Goal: Check status: Check status

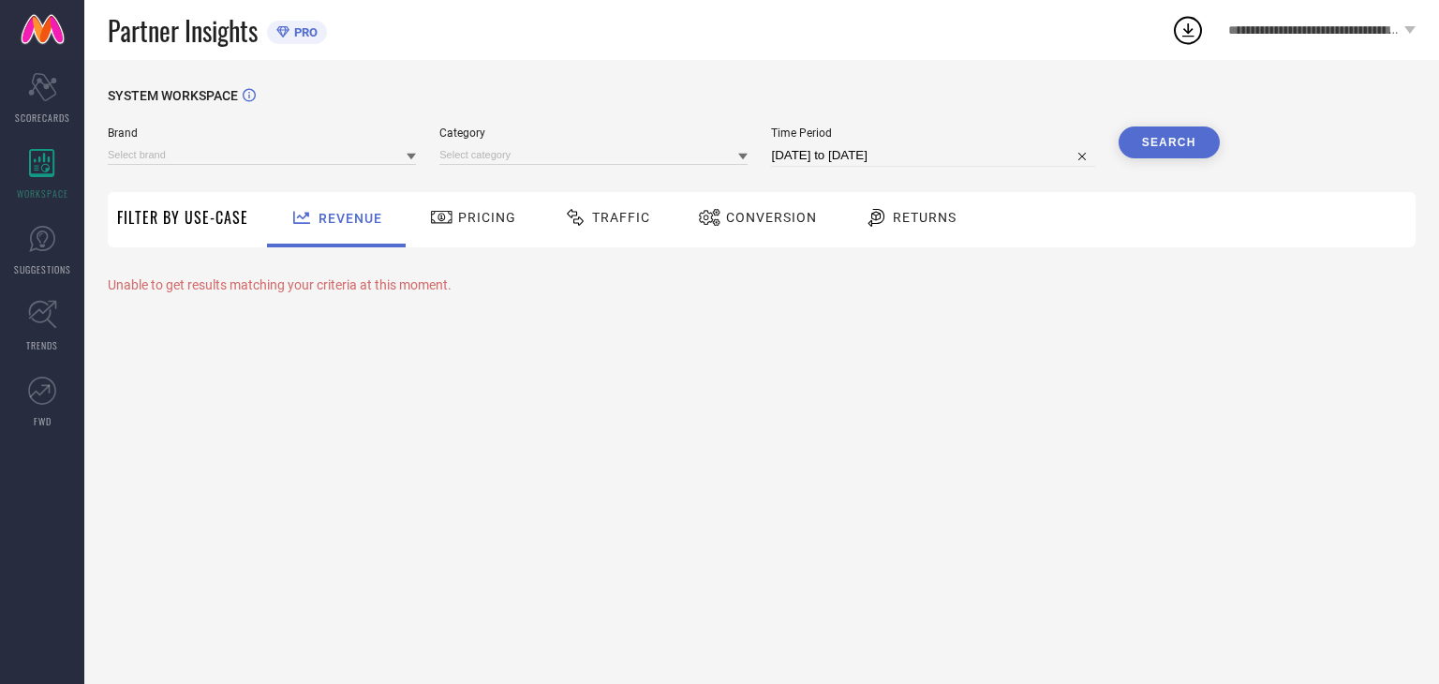
type input "REEQUIL"
type input "All"
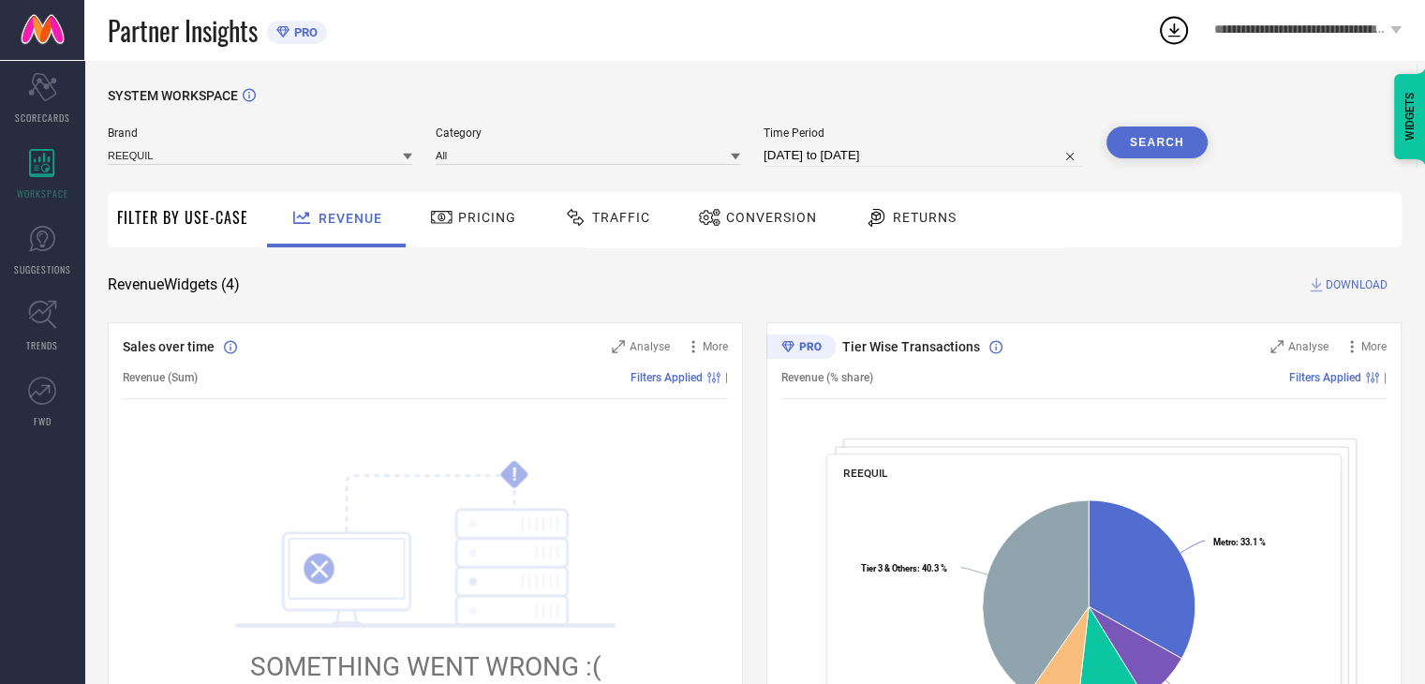
click at [726, 211] on span "Conversion" at bounding box center [771, 217] width 91 height 15
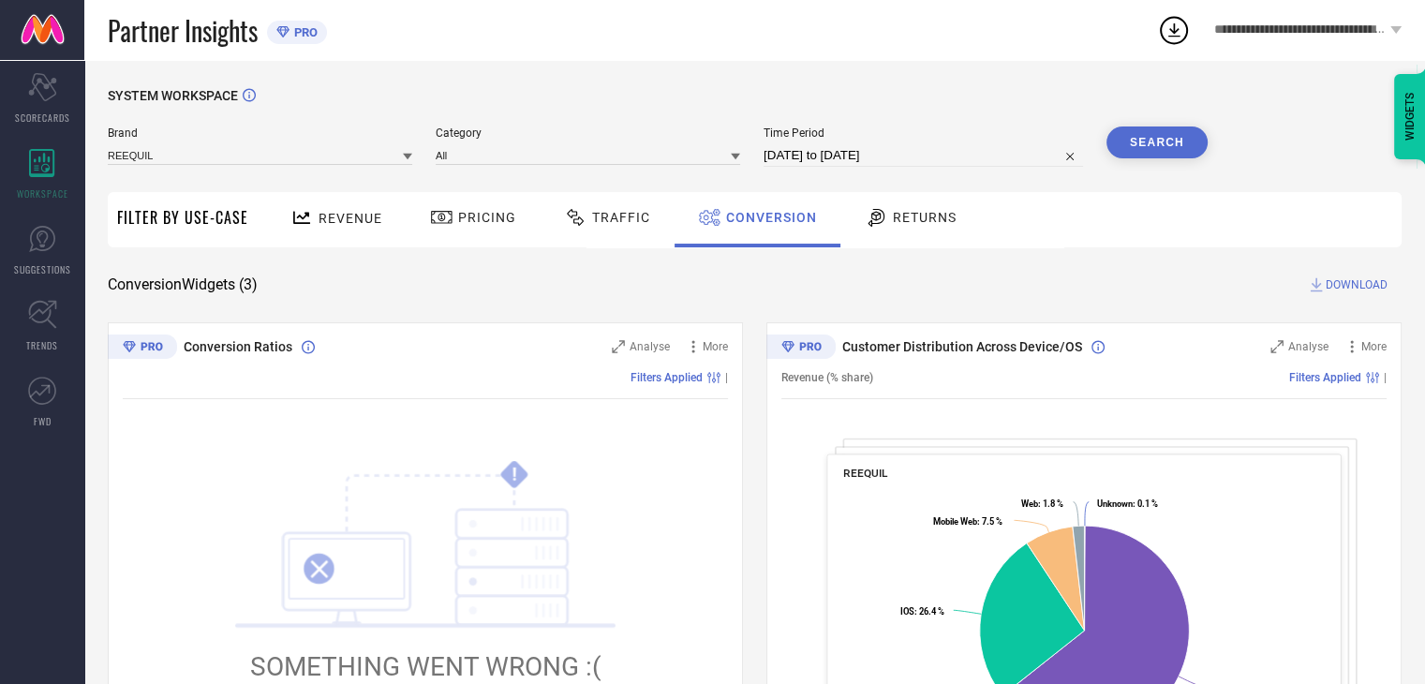
click at [841, 160] on input "[DATE] to [DATE]" at bounding box center [924, 155] width 320 height 22
select select "8"
select select "2025"
select select "9"
select select "2025"
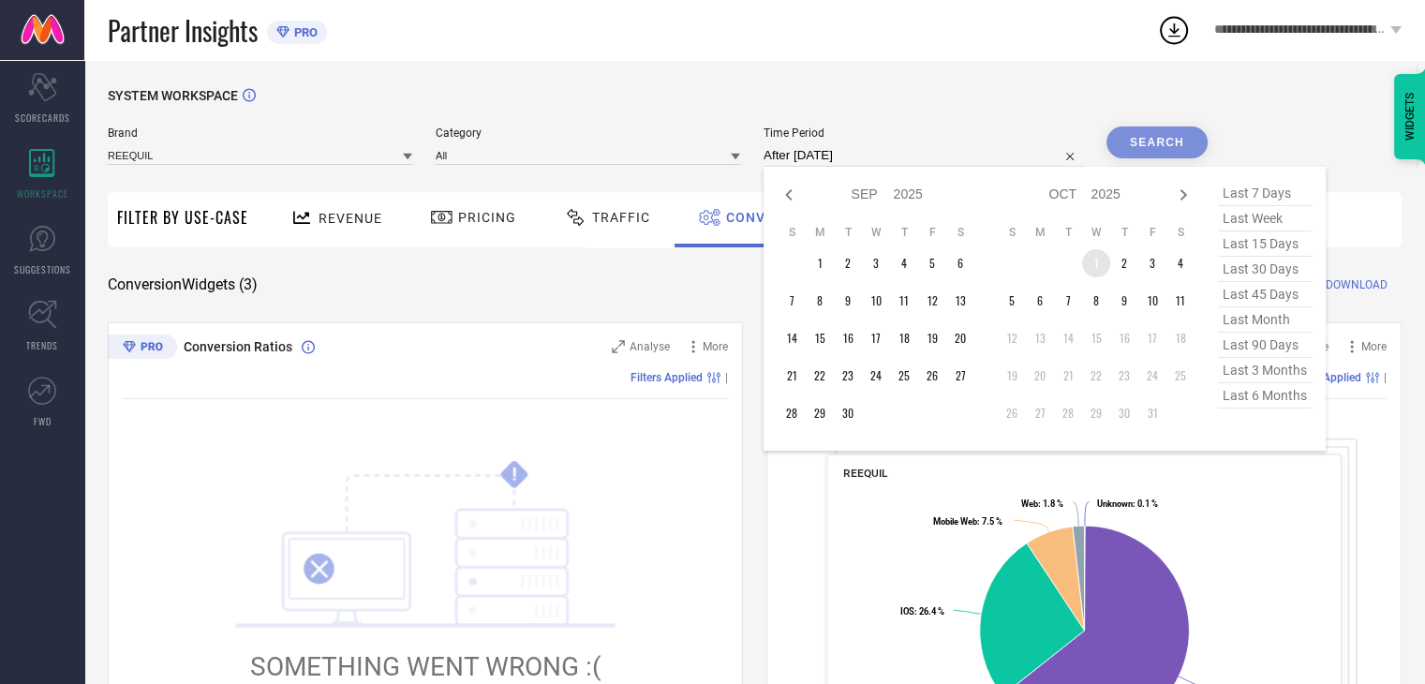
click at [1101, 271] on td "1" at bounding box center [1096, 263] width 28 height 28
type input "[DATE] to [DATE]"
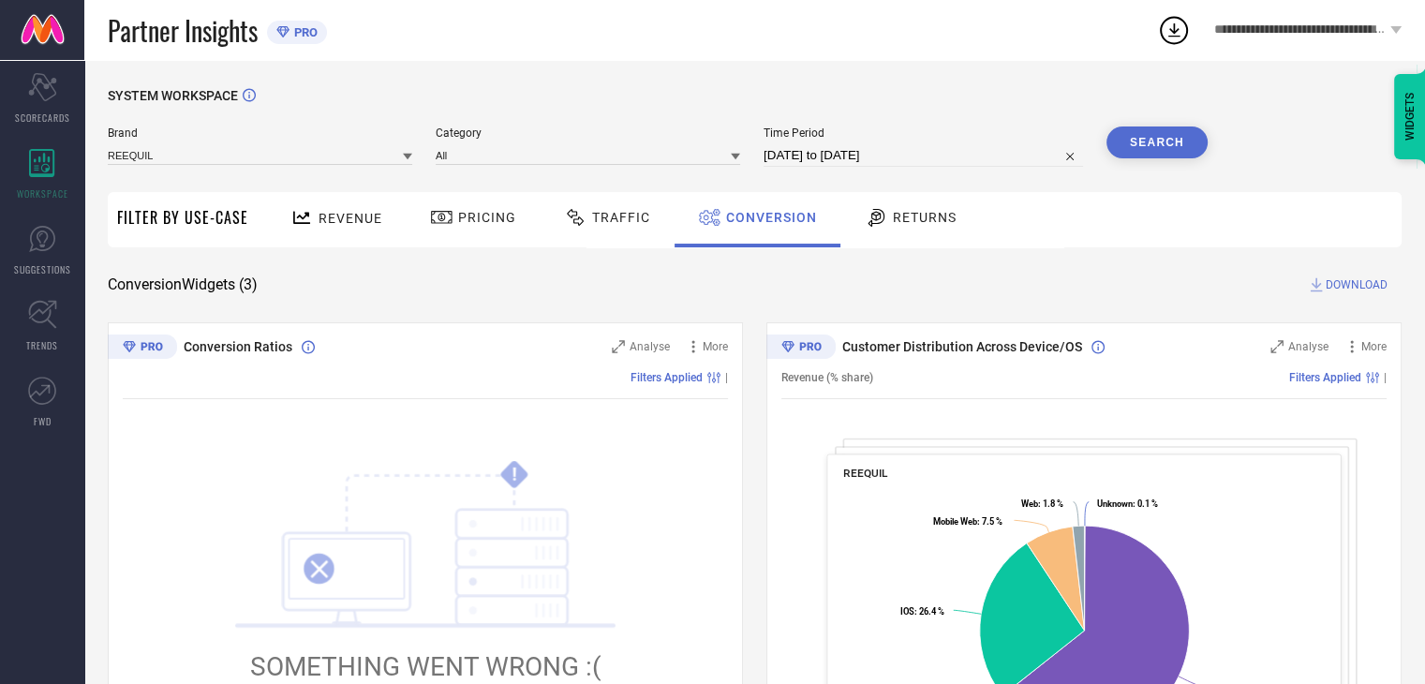
click at [1145, 132] on button "Search" at bounding box center [1157, 143] width 101 height 32
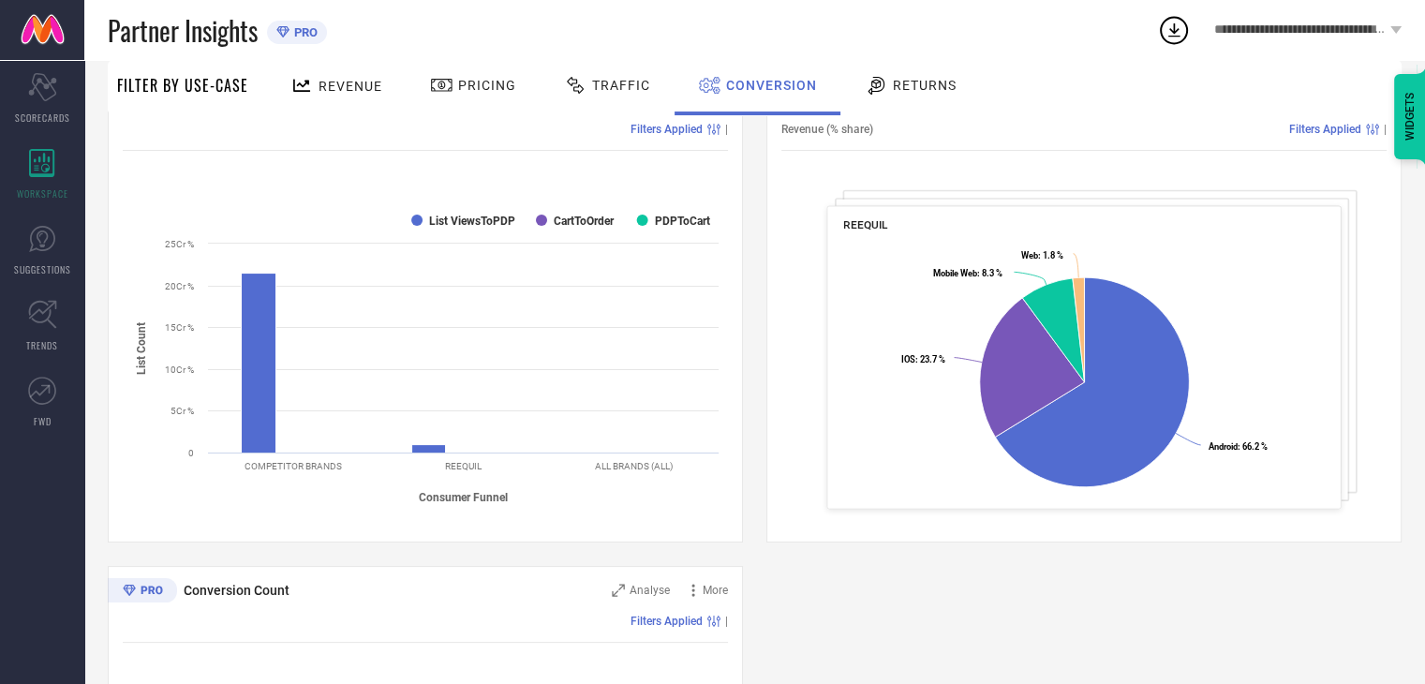
scroll to position [628, 0]
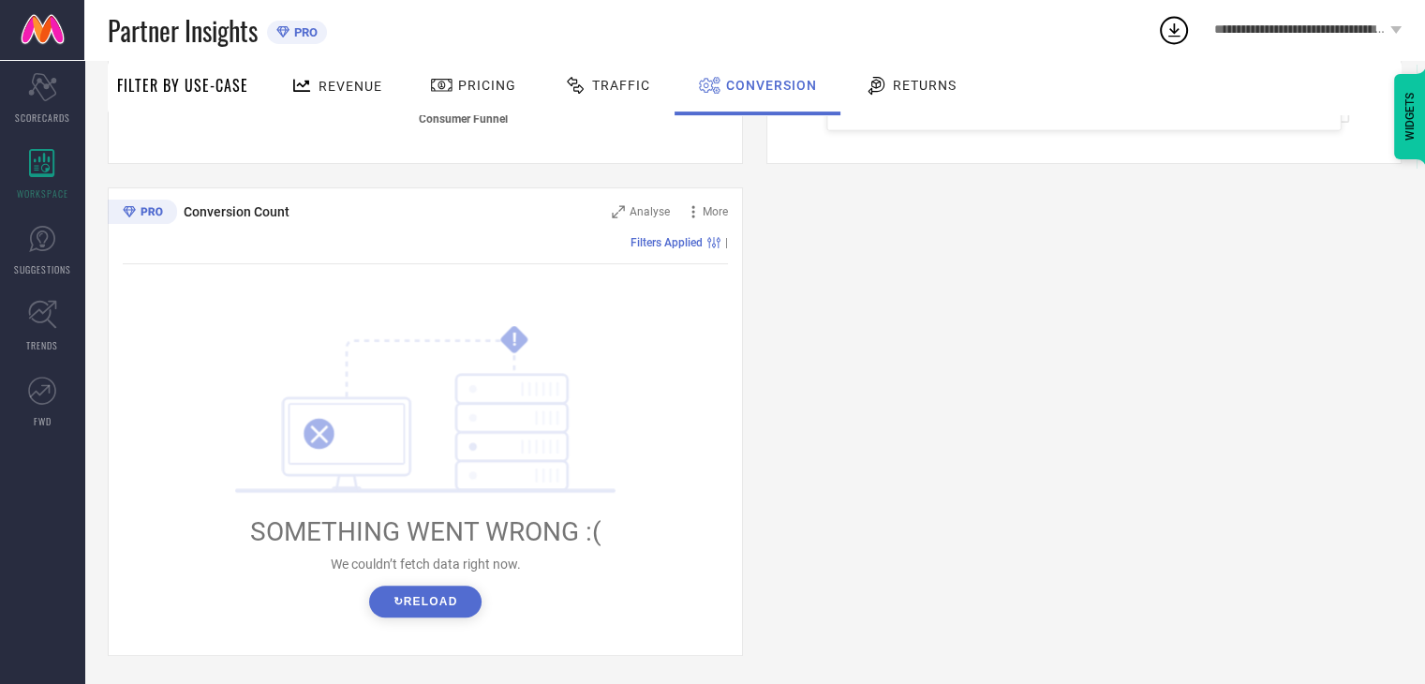
click at [453, 600] on button "↻ Reload" at bounding box center [425, 602] width 112 height 32
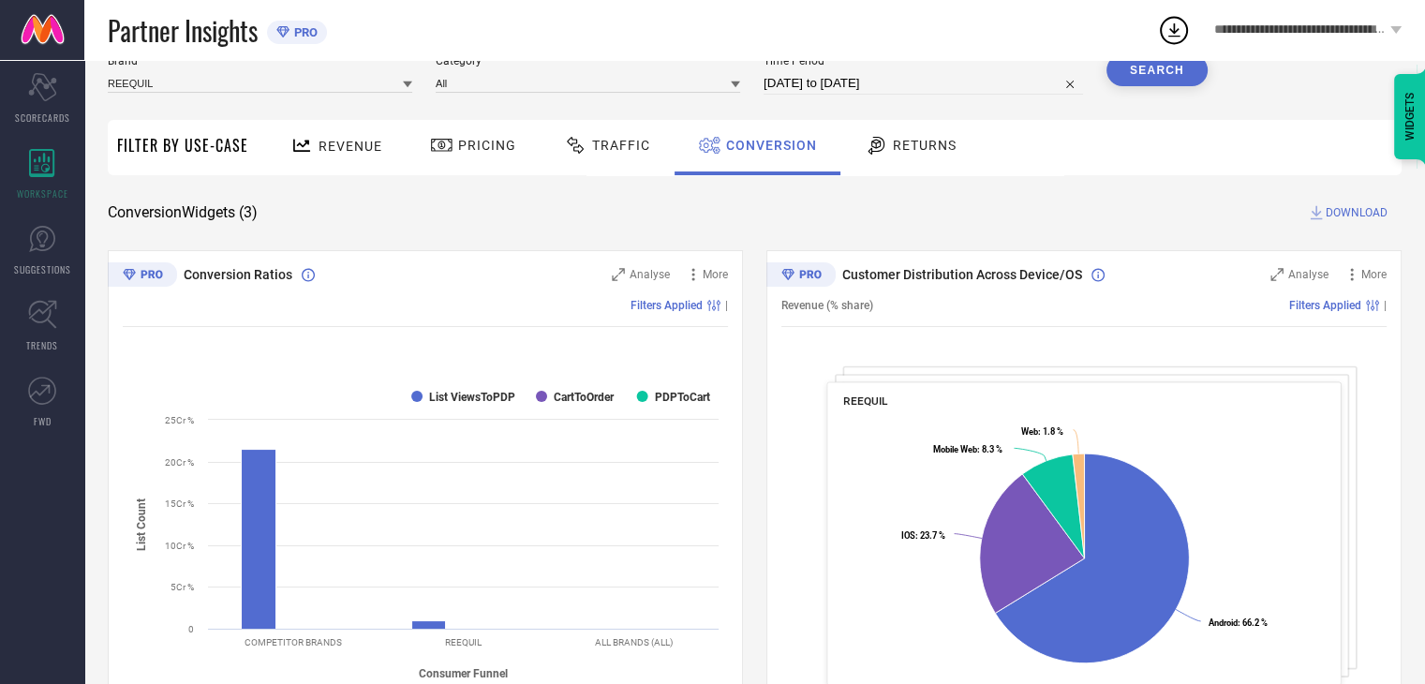
scroll to position [66, 0]
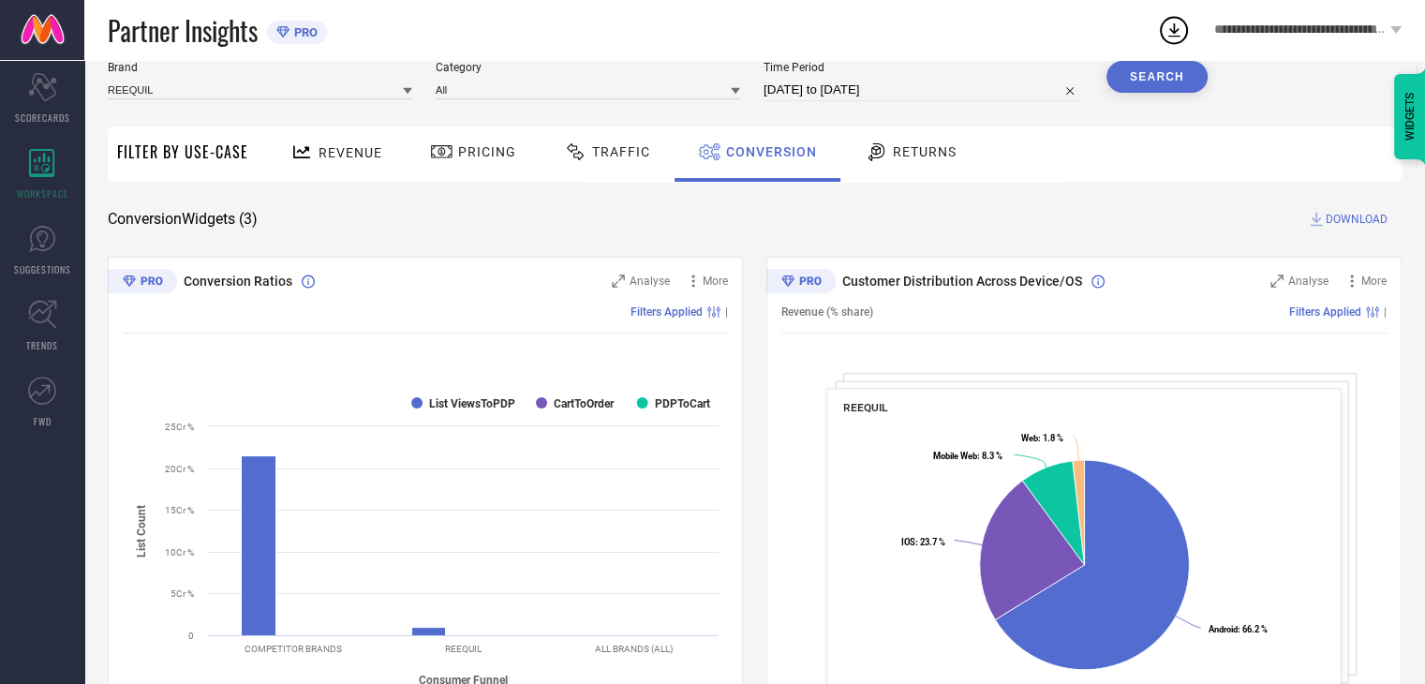
click at [352, 145] on span "Revenue" at bounding box center [351, 152] width 64 height 15
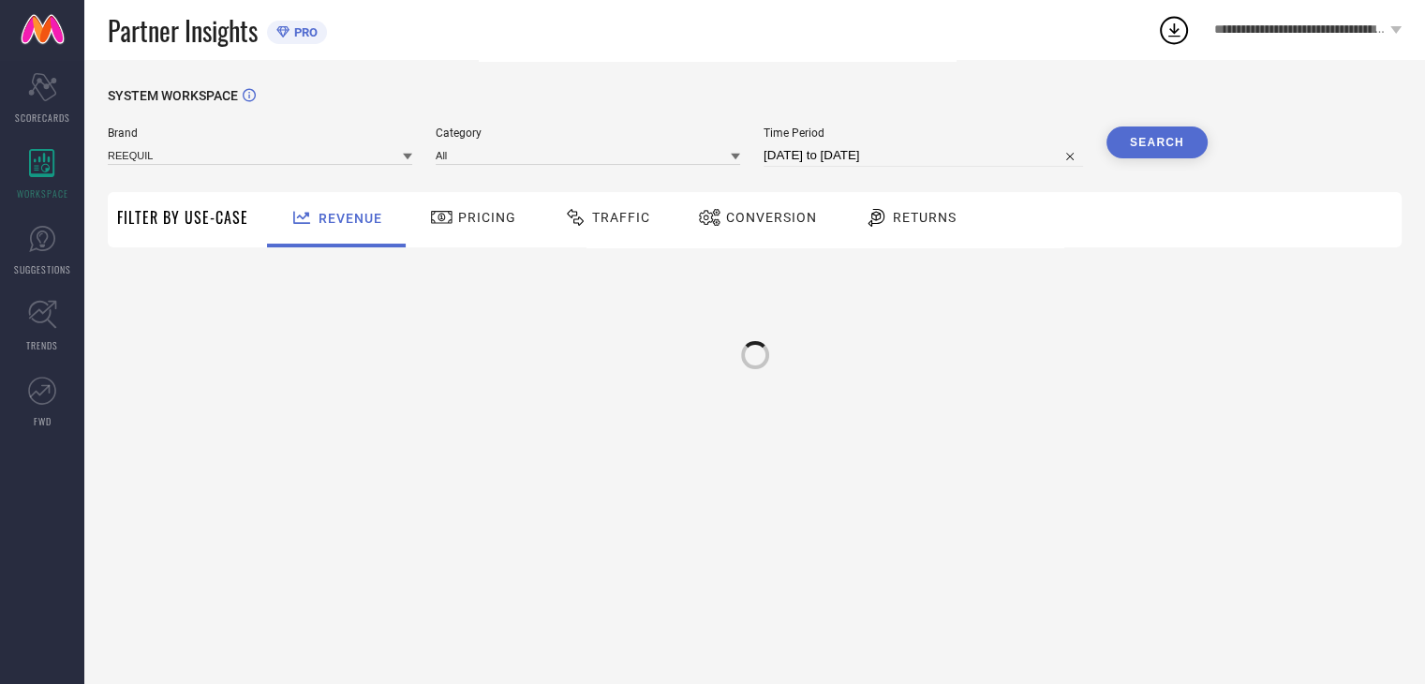
scroll to position [0, 0]
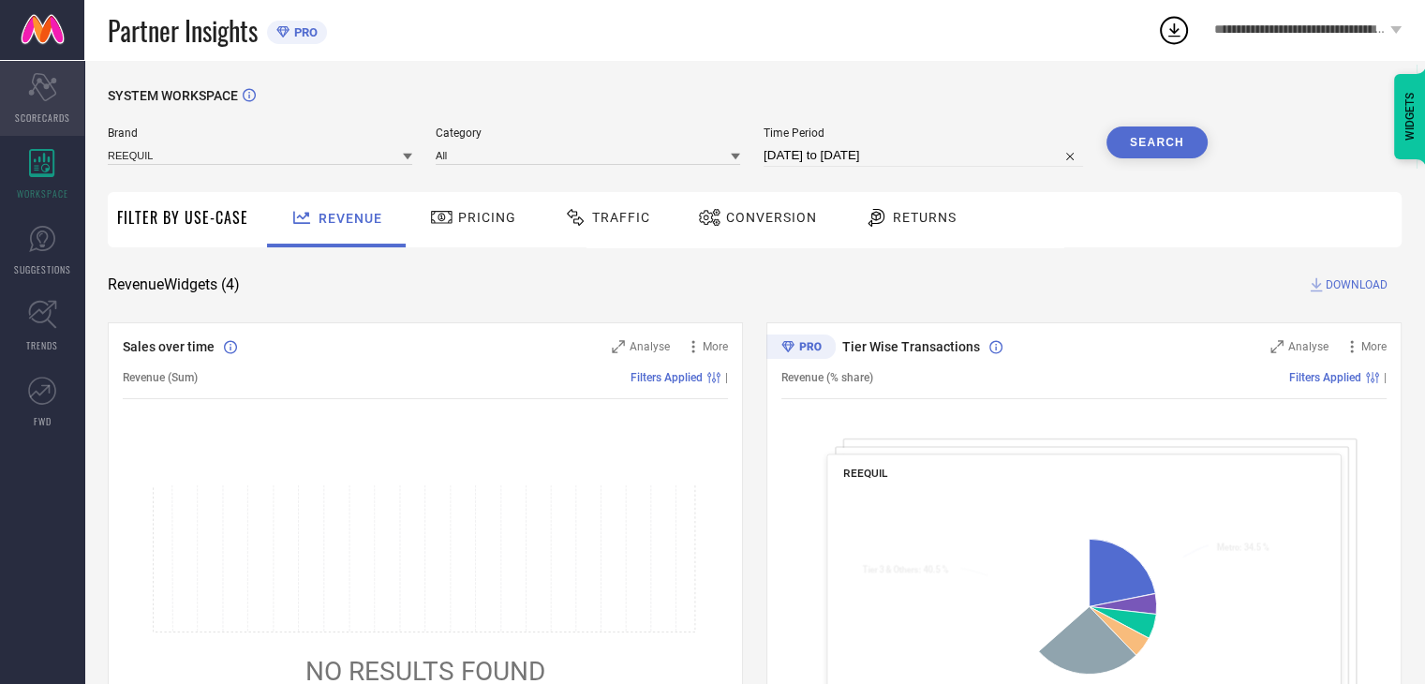
click at [41, 90] on icon "Scorecard" at bounding box center [42, 87] width 29 height 28
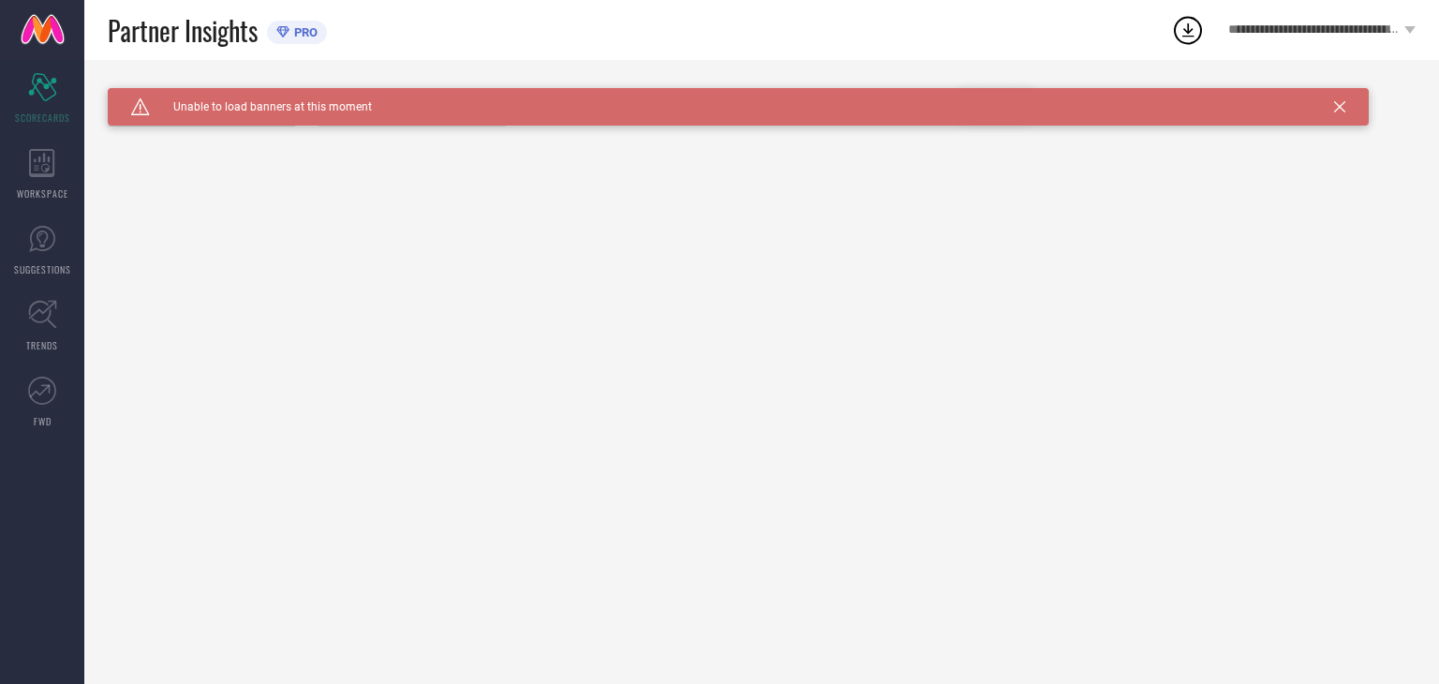
type input "All"
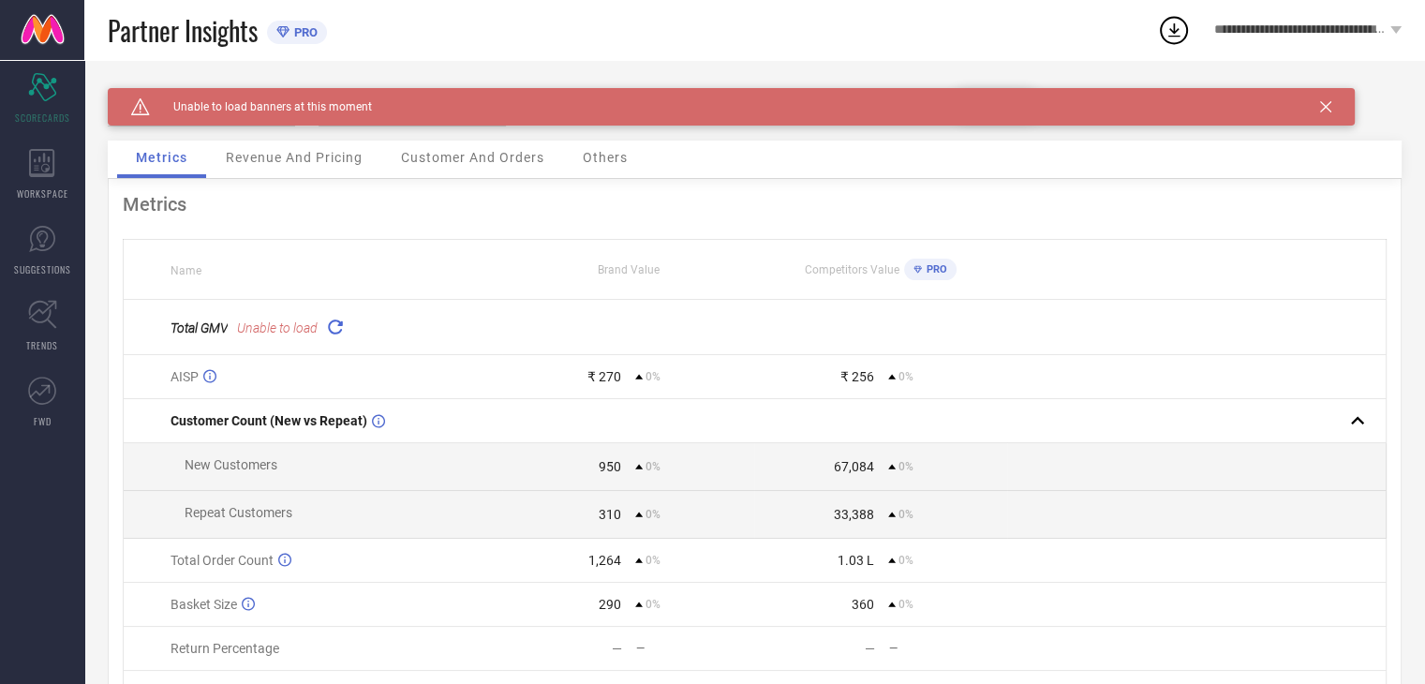
click at [1327, 106] on icon at bounding box center [1325, 106] width 11 height 11
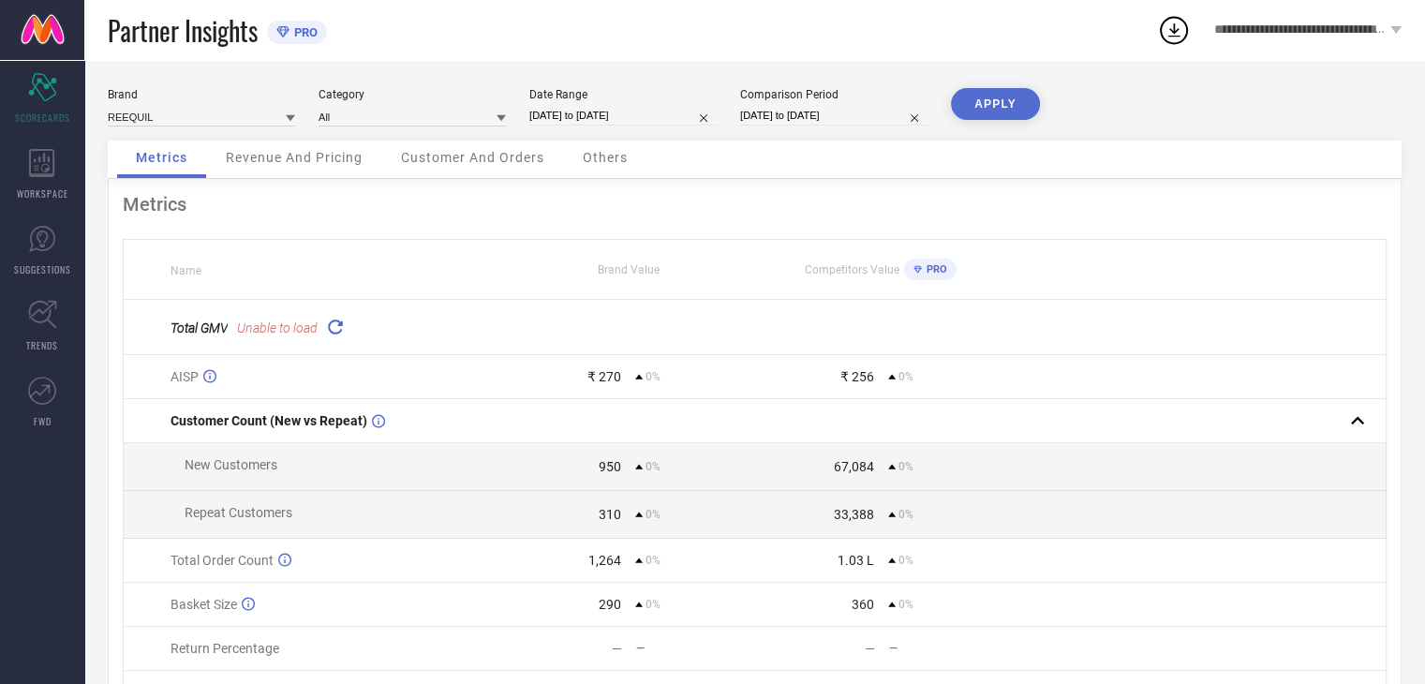
select select "8"
select select "2025"
select select "9"
select select "2025"
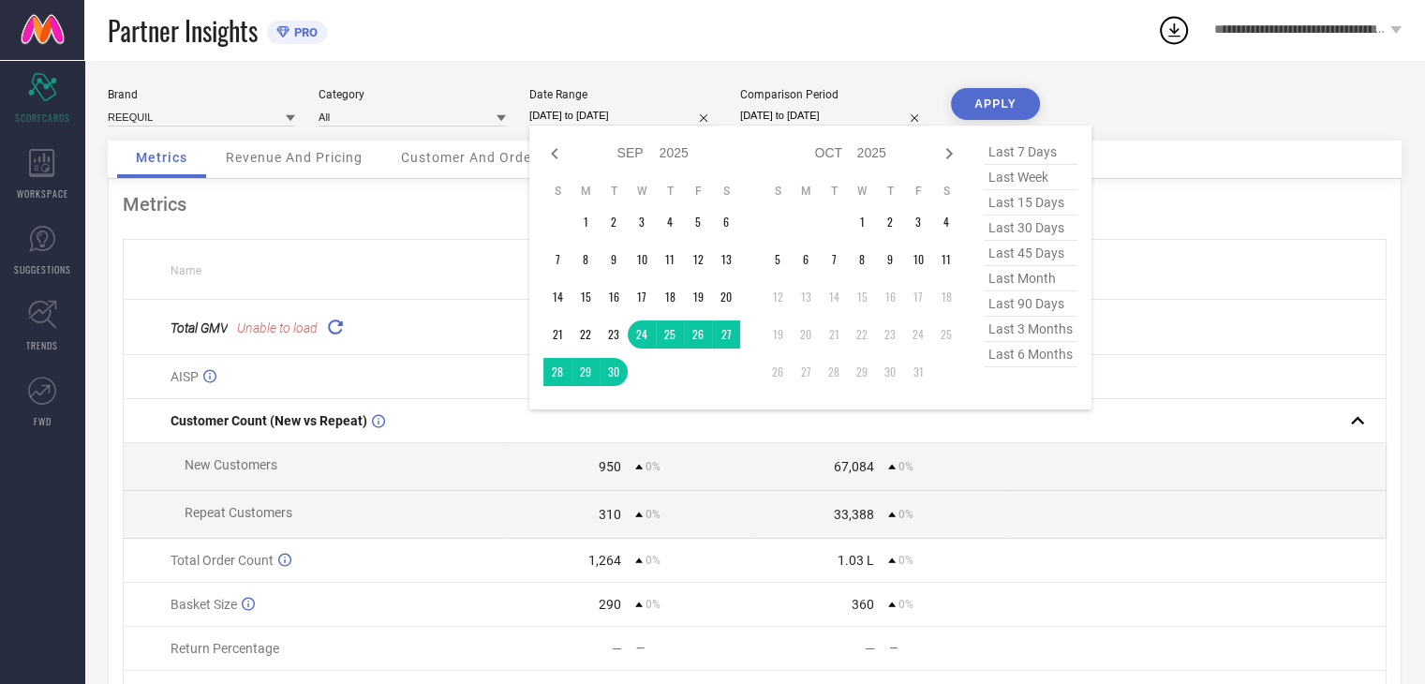
click at [656, 116] on input "[DATE] to [DATE]" at bounding box center [622, 116] width 187 height 20
click at [858, 218] on td "1" at bounding box center [862, 222] width 28 height 28
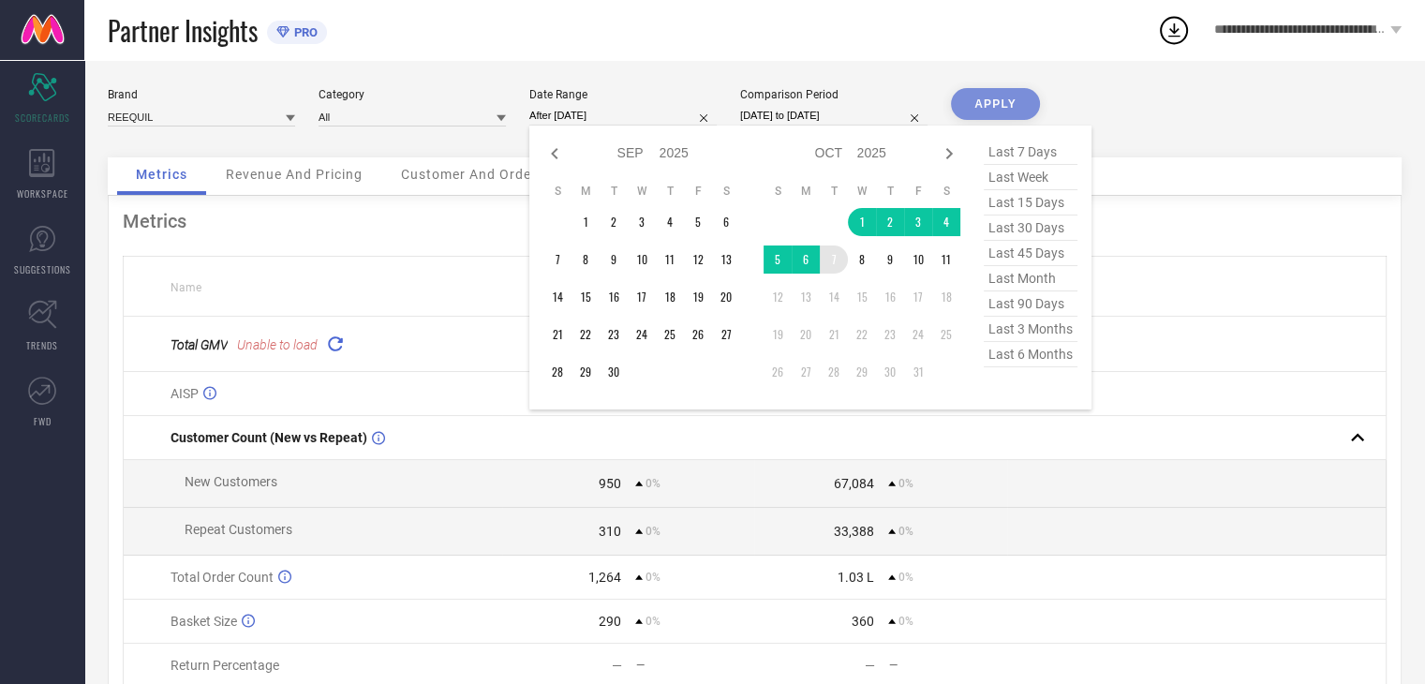
type input "[DATE] to [DATE]"
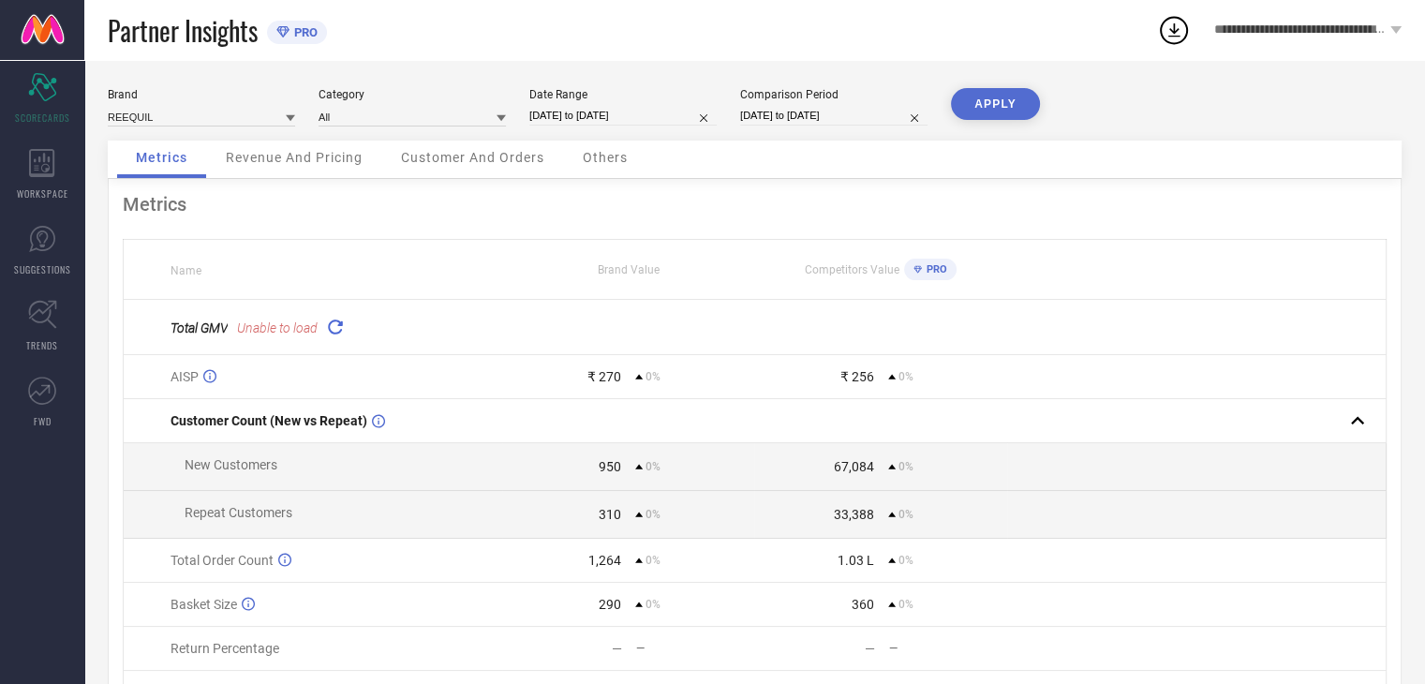
click at [895, 110] on input "[DATE] to [DATE]" at bounding box center [833, 116] width 187 height 20
select select "8"
select select "2025"
select select "9"
select select "2025"
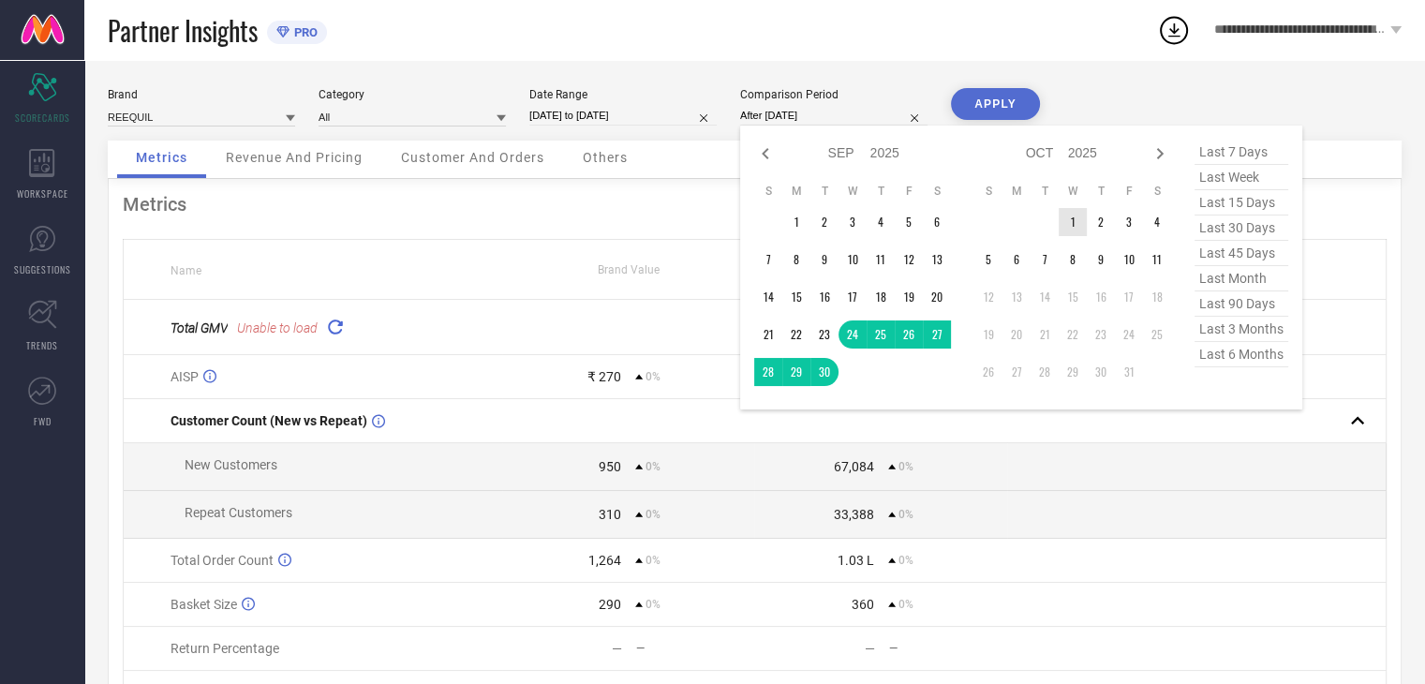
click at [1076, 222] on td "1" at bounding box center [1073, 222] width 28 height 28
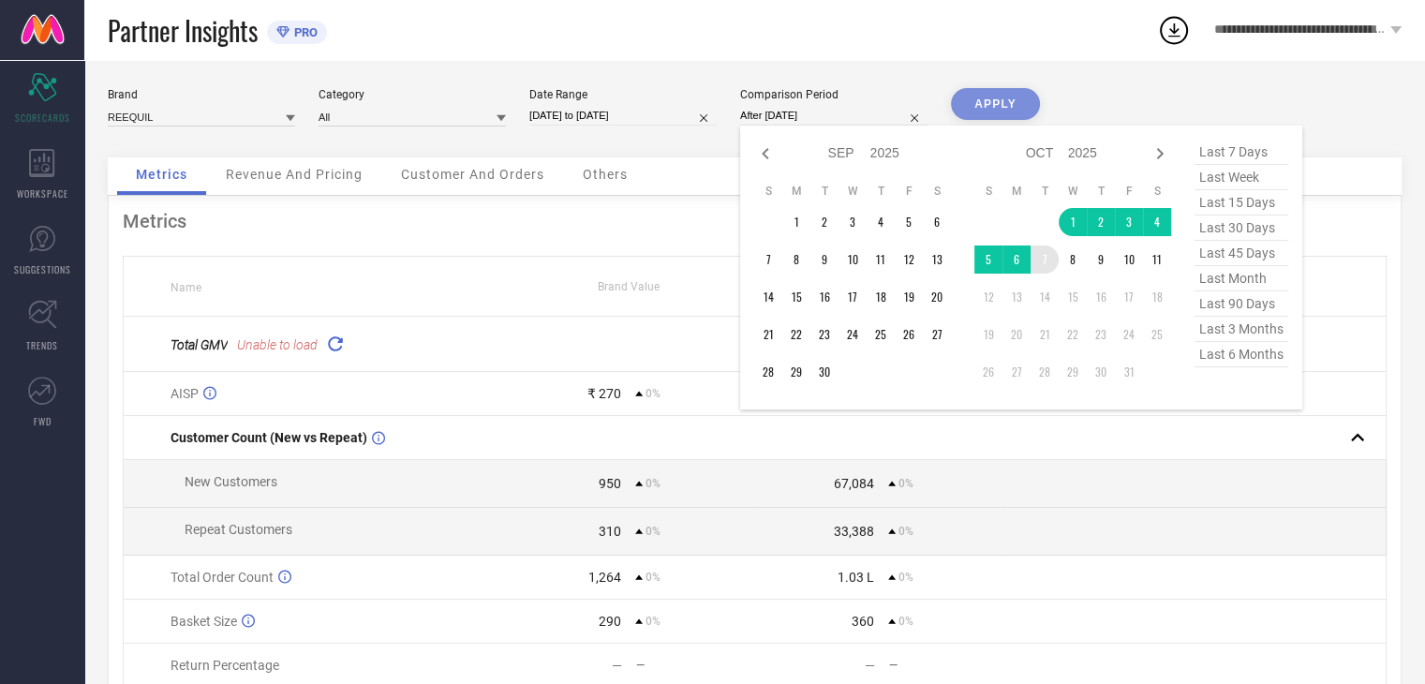
type input "[DATE] to [DATE]"
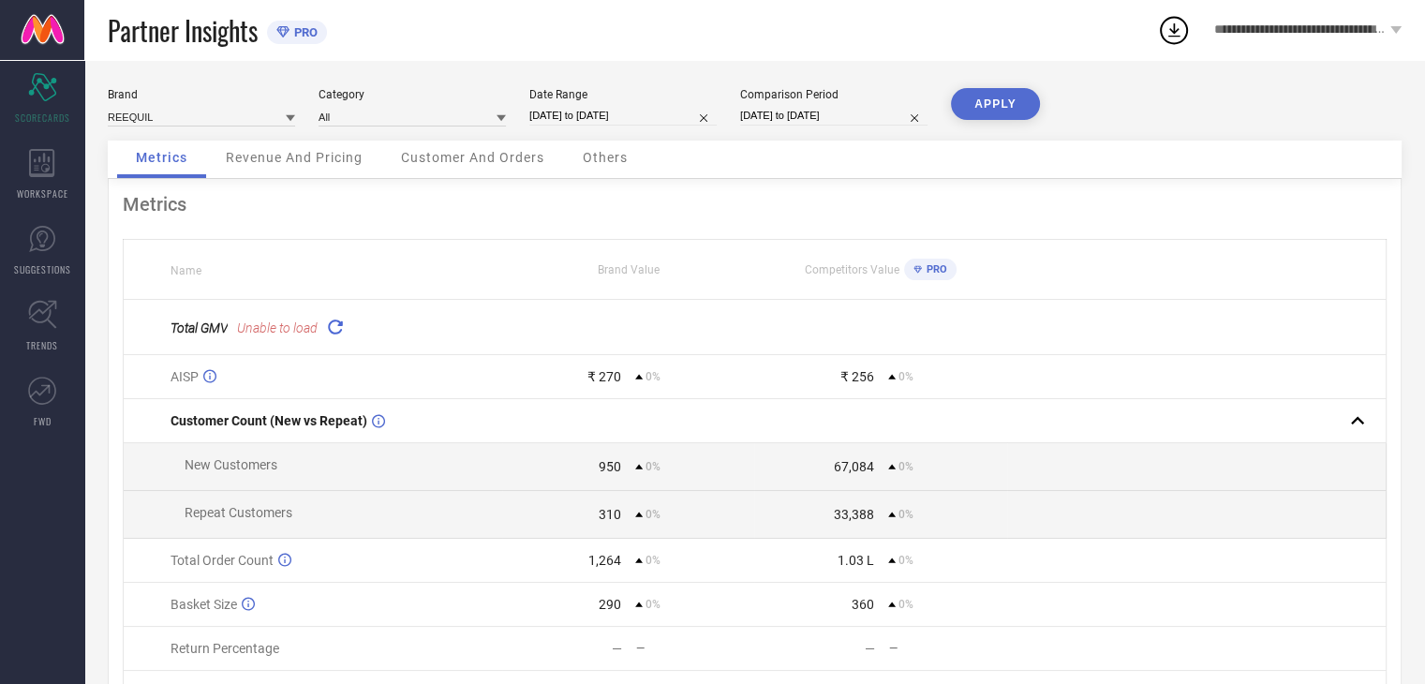
click at [1005, 108] on button "APPLY" at bounding box center [995, 104] width 89 height 32
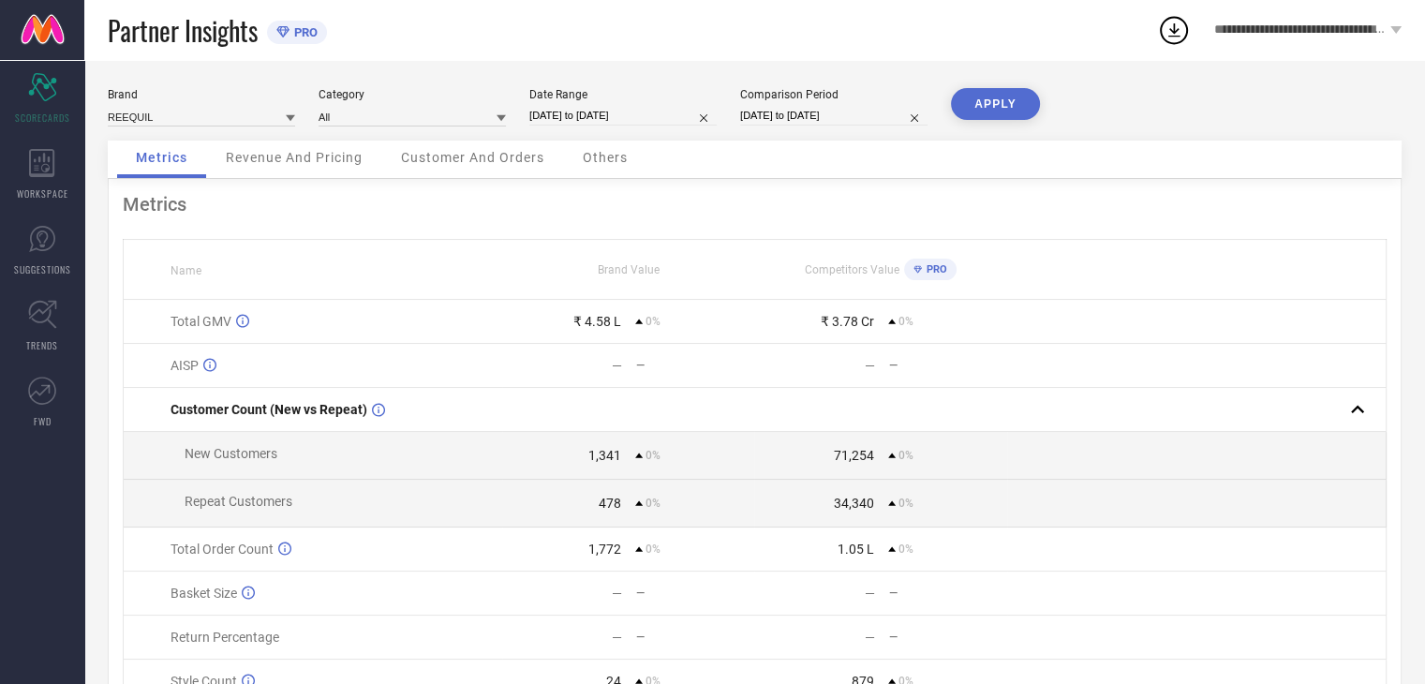
click at [592, 157] on span "Others" at bounding box center [605, 157] width 45 height 15
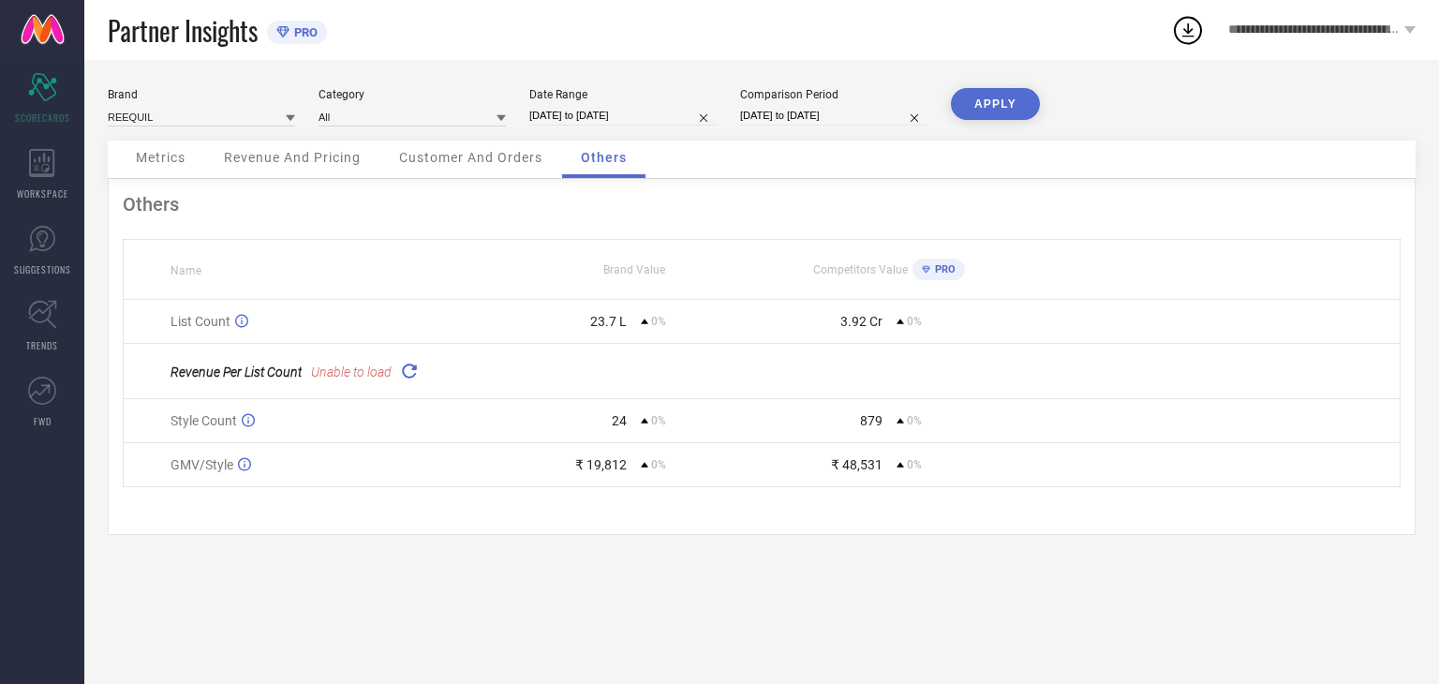
click at [146, 162] on span "Metrics" at bounding box center [161, 157] width 50 height 15
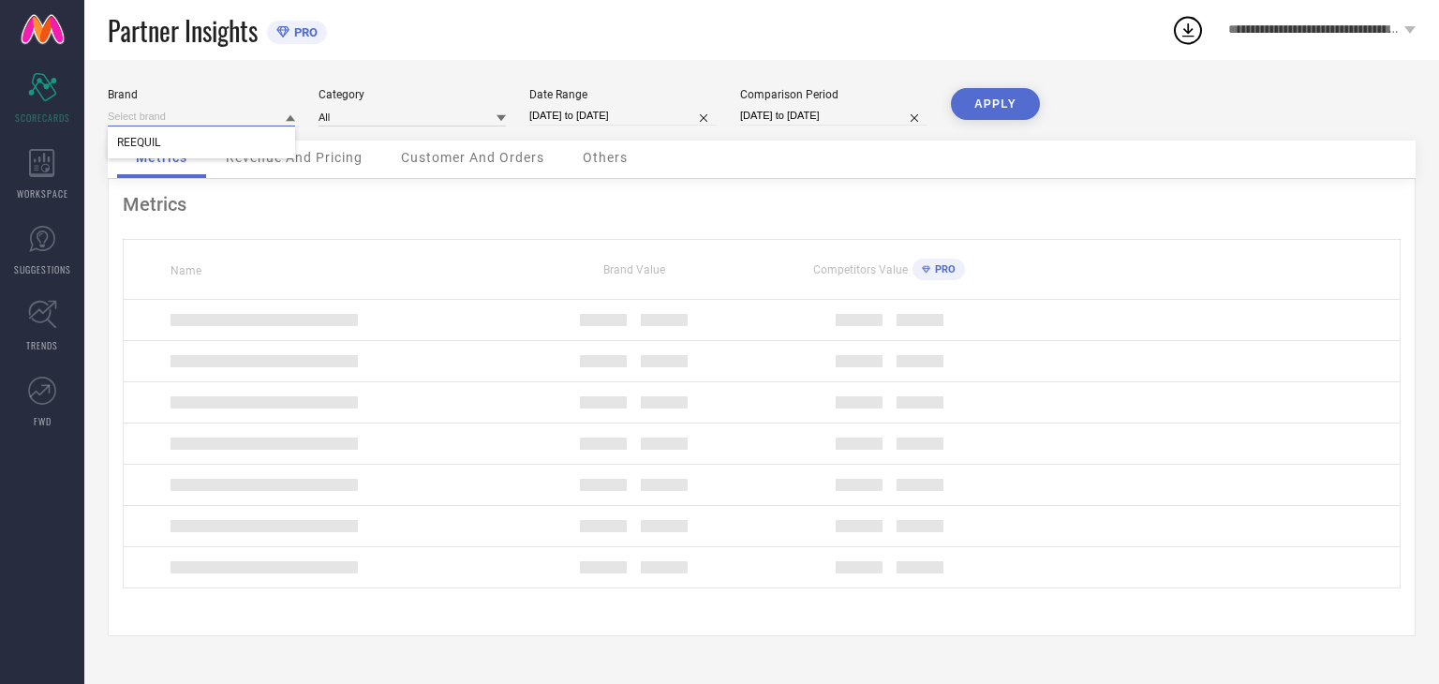
click at [280, 119] on input at bounding box center [201, 117] width 187 height 20
